Goal: Task Accomplishment & Management: Complete application form

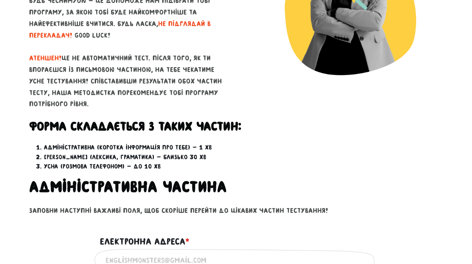
scroll to position [155, 0]
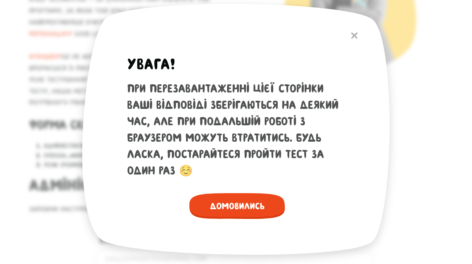
click at [234, 203] on span "Домовились" at bounding box center [236, 206] width 95 height 26
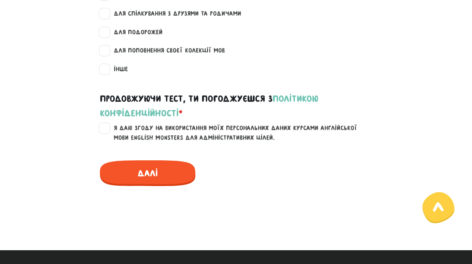
scroll to position [1042, 0]
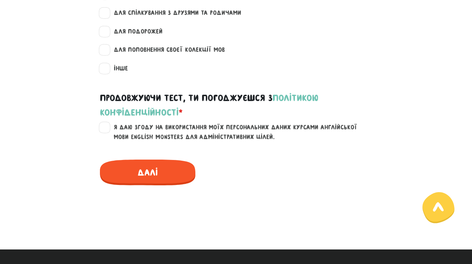
click at [110, 123] on label "Я даю згоду на використання моїх персональних даних курсами англійської мови En…" at bounding box center [240, 132] width 266 height 19
click at [108, 123] on input "Я даю згоду на використання моїх персональних даних курсами англійської мови En…" at bounding box center [105, 126] width 6 height 7
checkbox input "true"
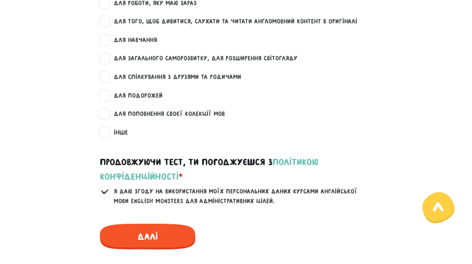
scroll to position [977, 0]
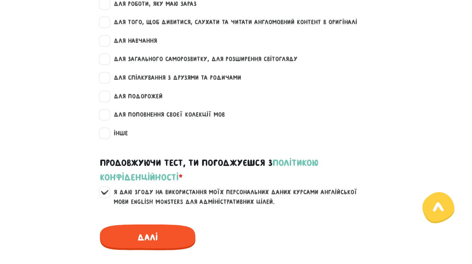
click at [107, 110] on label "для поповнення своєї колекції мов" at bounding box center [165, 115] width 117 height 10
click at [104, 110] on input "для поповнення своєї колекції мов" at bounding box center [105, 113] width 6 height 7
checkbox input "true"
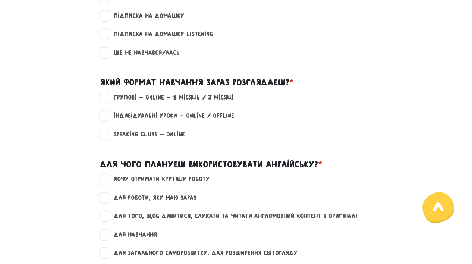
scroll to position [774, 0]
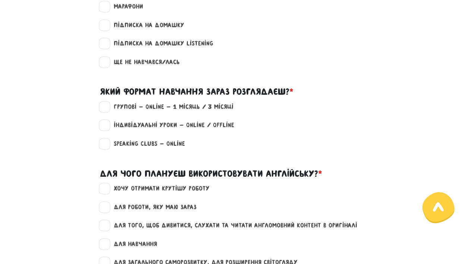
click at [107, 102] on label "Групові - Online - 1 місяць / 3 місяці" at bounding box center [170, 107] width 126 height 10
click at [105, 102] on input "Групові - Online - 1 місяць / 3 місяці" at bounding box center [105, 105] width 6 height 7
checkbox input "true"
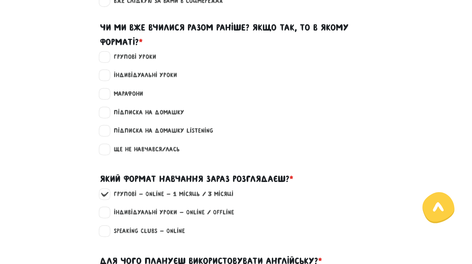
scroll to position [684, 0]
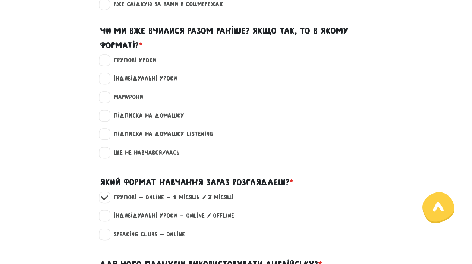
click at [107, 56] on label "Групові уроки" at bounding box center [131, 61] width 49 height 10
click at [107, 56] on input "Групові уроки" at bounding box center [105, 59] width 6 height 7
checkbox input "true"
click at [107, 74] on label "Індивідуальні уроки" at bounding box center [142, 79] width 70 height 10
click at [106, 74] on input "Індивідуальні уроки" at bounding box center [105, 77] width 6 height 7
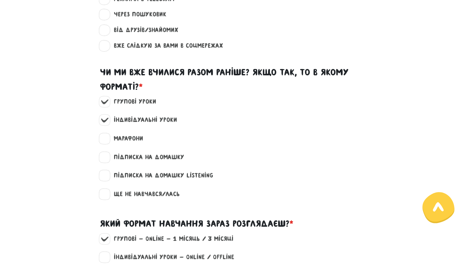
scroll to position [645, 0]
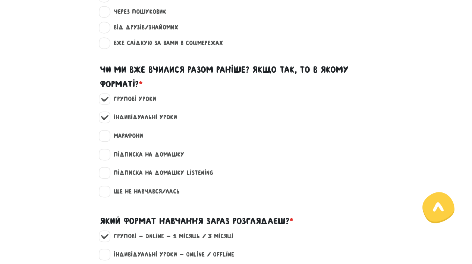
click at [107, 112] on label "Індивідуальні уроки" at bounding box center [142, 117] width 70 height 10
click at [104, 112] on input "Індивідуальні уроки" at bounding box center [105, 115] width 6 height 7
checkbox input "false"
click at [107, 94] on label "Групові уроки" at bounding box center [131, 99] width 49 height 10
click at [104, 94] on input "Групові уроки" at bounding box center [105, 97] width 6 height 7
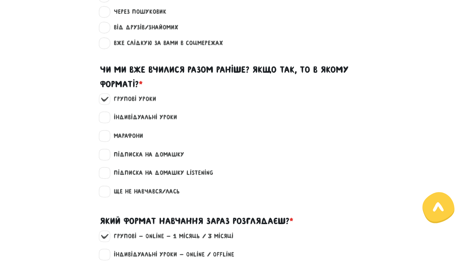
checkbox input "false"
click at [107, 187] on label "Ще не навчався/лась" at bounding box center [143, 192] width 72 height 10
click at [102, 187] on input "Ще не навчався/лась" at bounding box center [105, 190] width 6 height 7
checkbox input "true"
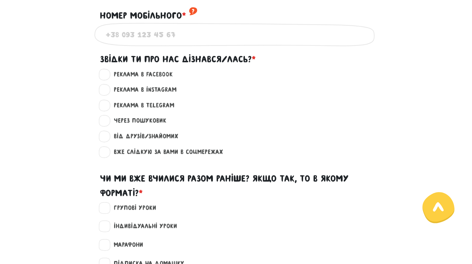
scroll to position [535, 0]
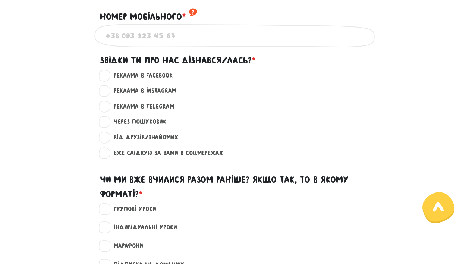
click at [107, 74] on label "Реклама в Facebook ?" at bounding box center [139, 76] width 65 height 10
click at [102, 74] on input "Реклама в Facebook ?" at bounding box center [105, 74] width 6 height 7
radio input "true"
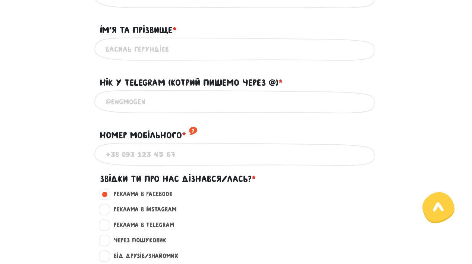
scroll to position [415, 0]
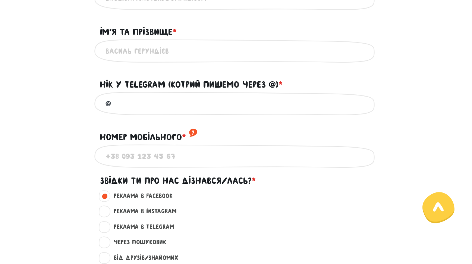
click at [117, 100] on input "@" at bounding box center [235, 103] width 261 height 17
type input "@nonick"
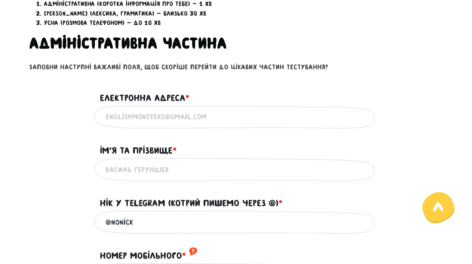
scroll to position [297, 0]
click at [108, 113] on input "Електронна адреса * ?" at bounding box center [235, 116] width 261 height 17
click at [120, 111] on input "Електронна адреса * ?" at bounding box center [235, 116] width 261 height 17
type input "[EMAIL_ADDRESS][DOMAIN_NAME]"
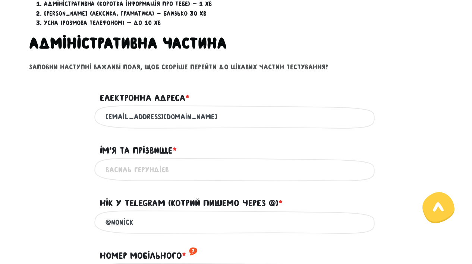
click at [110, 161] on input "Iм'я та прізвище * ?" at bounding box center [235, 169] width 261 height 17
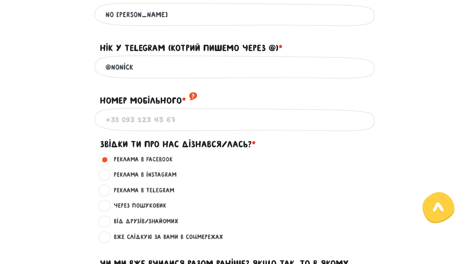
scroll to position [456, 0]
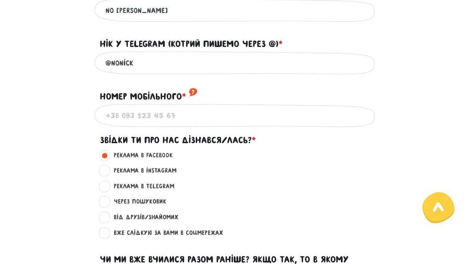
type input "no [PERSON_NAME]"
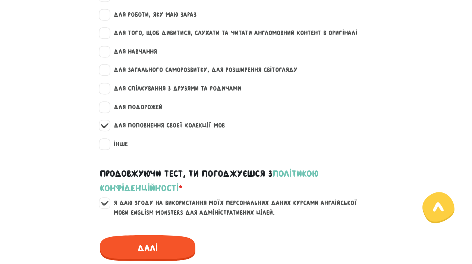
scroll to position [1010, 0]
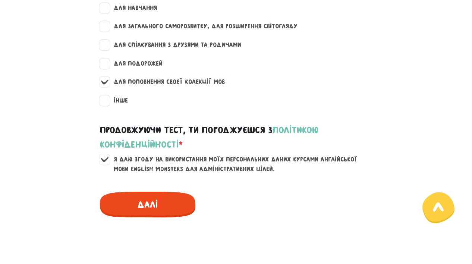
type input "[PHONE_NUMBER]"
click at [133, 196] on span "Далі" at bounding box center [147, 204] width 95 height 26
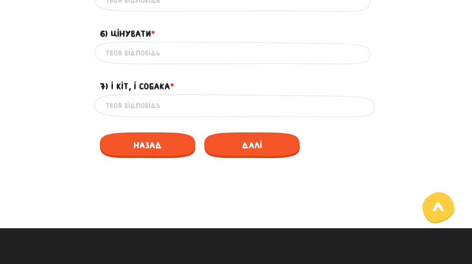
scroll to position [629, 0]
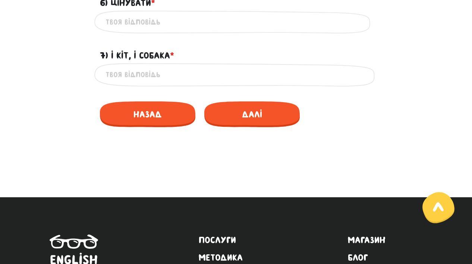
click at [152, 78] on input "7) І кіт, і собака * ?" at bounding box center [235, 74] width 261 height 17
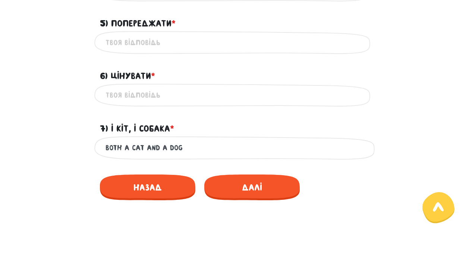
scroll to position [553, 0]
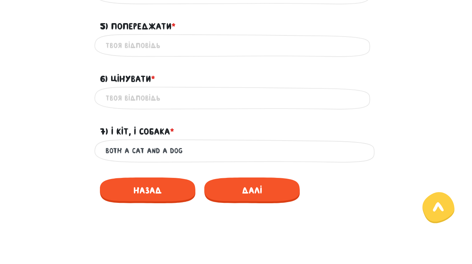
type input "both a cat and a dog"
click at [120, 93] on input "6) Цінувати * ?" at bounding box center [235, 98] width 261 height 17
type input "appreciate"
click at [160, 47] on input "5) Попереджати * ?" at bounding box center [235, 45] width 261 height 17
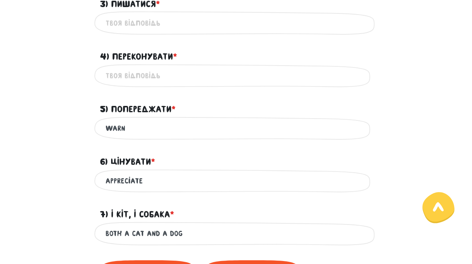
scroll to position [470, 0]
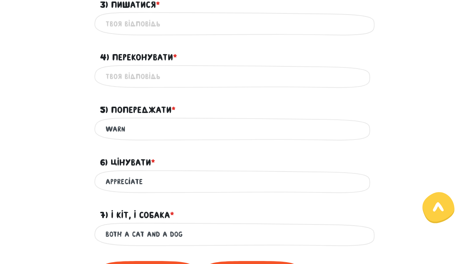
type input "warn"
click at [152, 79] on input "4) Переконувати * ?" at bounding box center [235, 76] width 261 height 17
type input "convince or persuade"
click at [125, 23] on input "3) Пишатися * ?" at bounding box center [235, 23] width 261 height 17
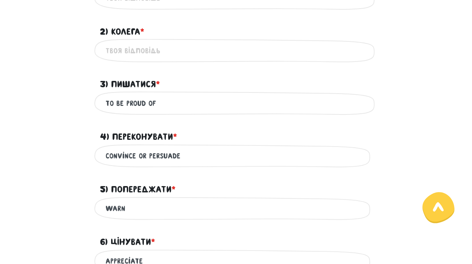
scroll to position [383, 0]
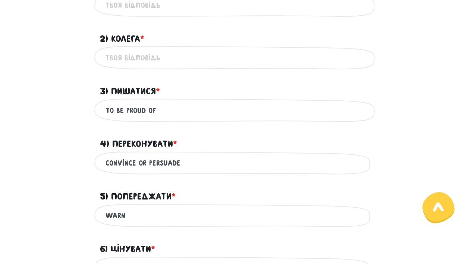
type input "to be proud of"
click at [141, 62] on input "2) Колега * ?" at bounding box center [235, 57] width 261 height 17
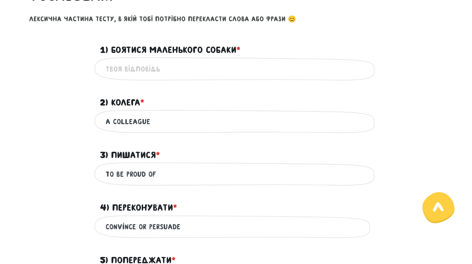
scroll to position [319, 0]
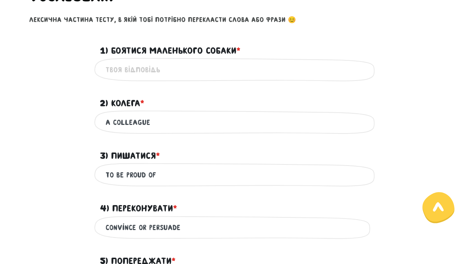
type input "a colleague"
click at [136, 67] on input "1) Боятися маленького собаки * ?" at bounding box center [235, 69] width 261 height 17
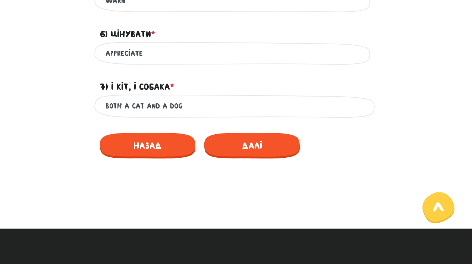
scroll to position [633, 0]
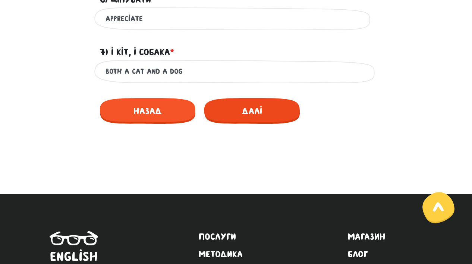
type input "to be afraid of a small dog"
click at [262, 113] on span "Далі" at bounding box center [251, 111] width 95 height 26
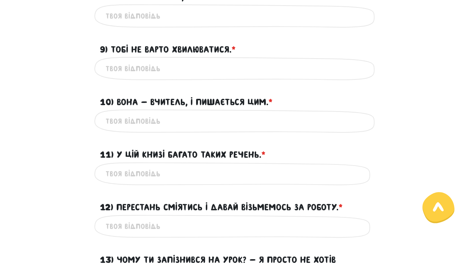
scroll to position [320, 0]
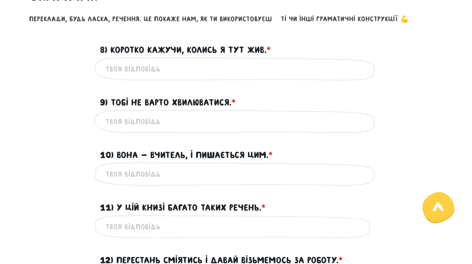
click at [180, 70] on input "8) Коротко кажучи, колись я тут жив. * ?" at bounding box center [235, 68] width 261 height 17
click at [180, 116] on input "9) Тобі не варто хвилюватися. * ?" at bounding box center [235, 121] width 261 height 17
type input "n"
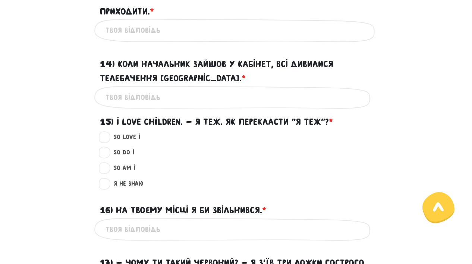
scroll to position [635, 0]
click at [107, 152] on label "So do I ?" at bounding box center [120, 153] width 27 height 10
click at [104, 152] on input "So do I ?" at bounding box center [105, 151] width 6 height 7
radio input "true"
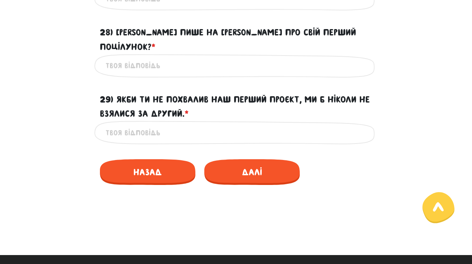
scroll to position [1612, 0]
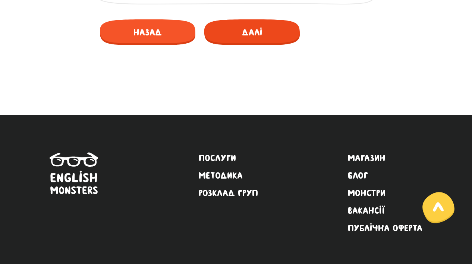
click at [242, 19] on span "Далі" at bounding box center [251, 32] width 95 height 26
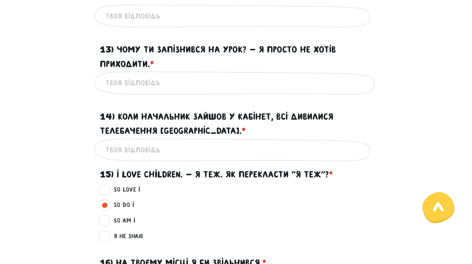
scroll to position [361, 0]
